Goal: Check status: Check status

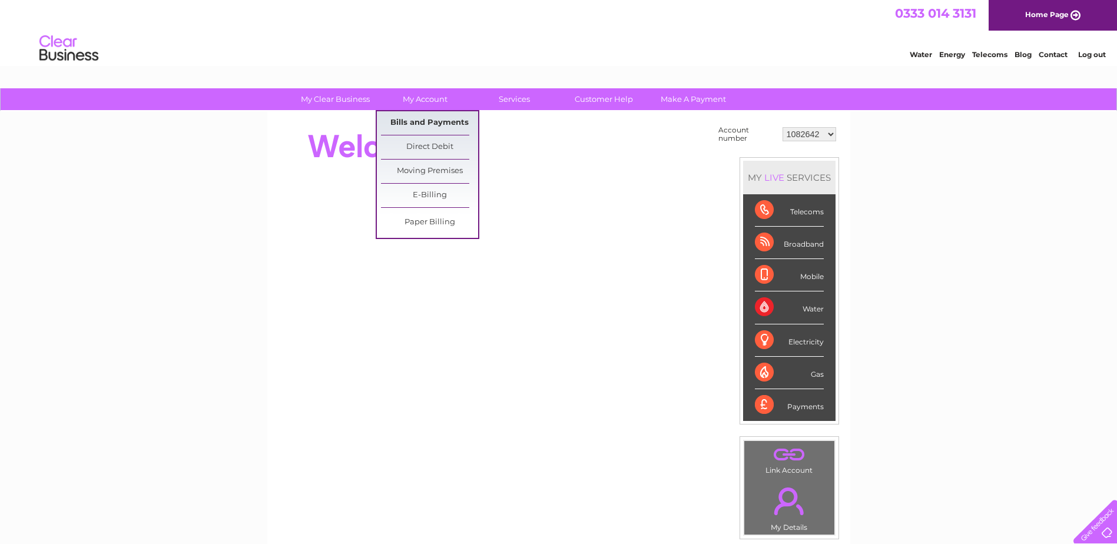
click at [414, 127] on link "Bills and Payments" at bounding box center [429, 123] width 97 height 24
click at [416, 124] on link "Bills and Payments" at bounding box center [429, 123] width 97 height 24
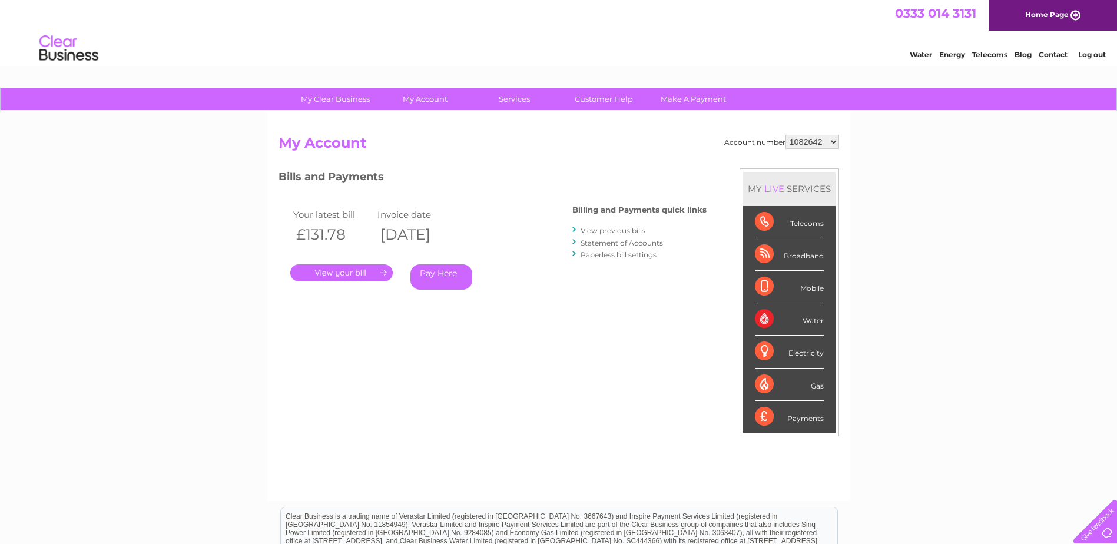
click at [833, 142] on select "1082642 30324115" at bounding box center [813, 142] width 54 height 14
select select "30324115"
click at [786, 135] on select "1082642 30324115" at bounding box center [813, 142] width 54 height 14
